Goal: Task Accomplishment & Management: Manage account settings

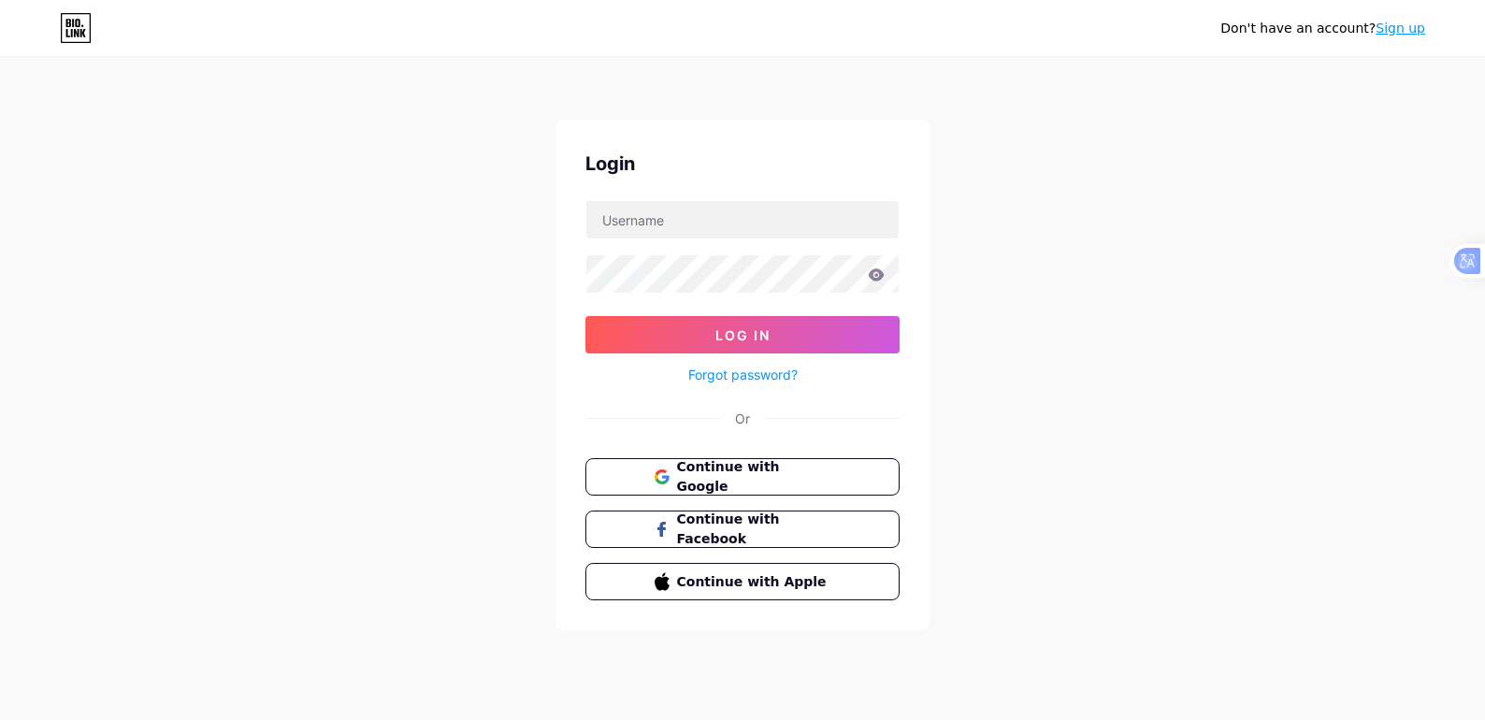
click at [711, 479] on span "Continue with Google" at bounding box center [754, 476] width 154 height 39
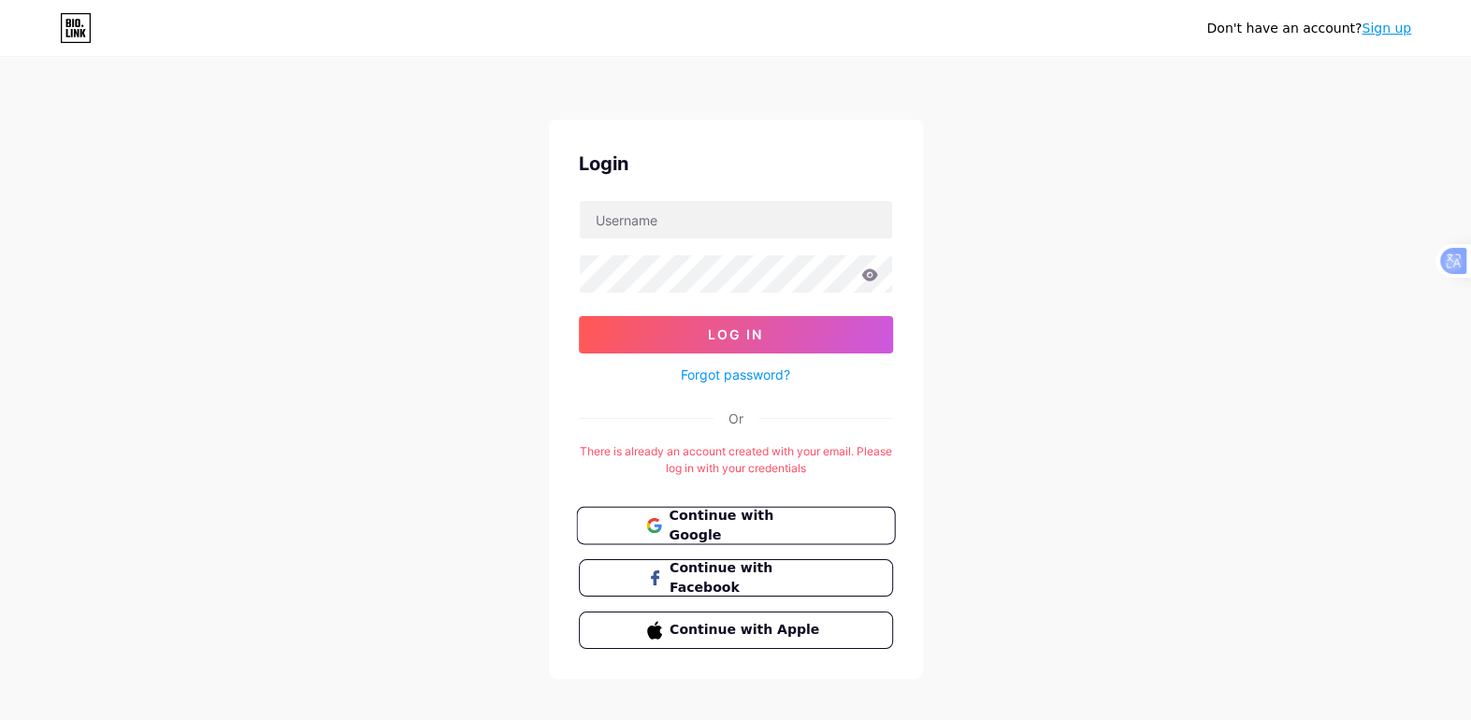
click at [728, 523] on span "Continue with Google" at bounding box center [746, 526] width 156 height 40
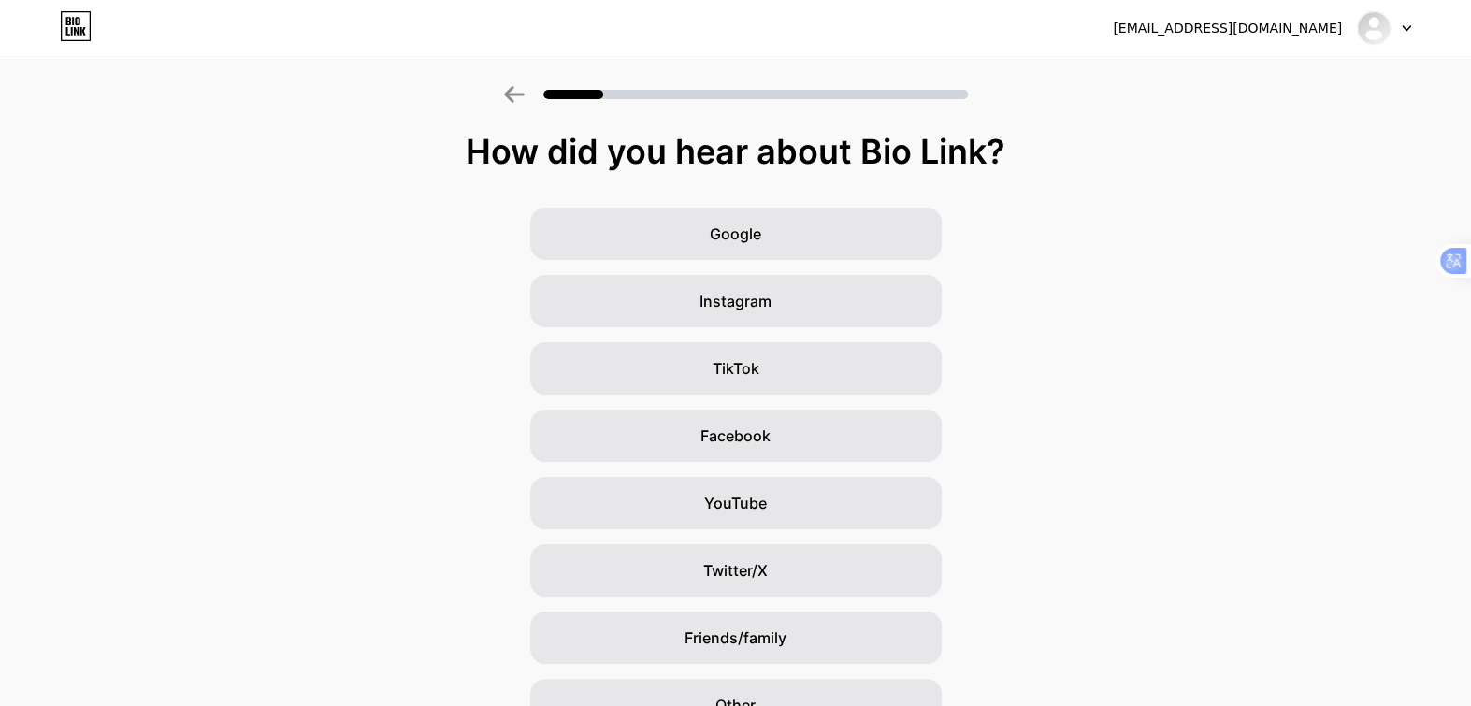
click at [1313, 21] on div "[EMAIL_ADDRESS][DOMAIN_NAME]" at bounding box center [1226, 29] width 229 height 20
click at [1375, 22] on img at bounding box center [1373, 28] width 30 height 30
drag, startPoint x: 1192, startPoint y: 225, endPoint x: 1176, endPoint y: 224, distance: 15.9
click at [1193, 225] on div "Google Instagram TikTok Facebook YouTube Twitter/X Friends/family Other" at bounding box center [735, 470] width 1471 height 524
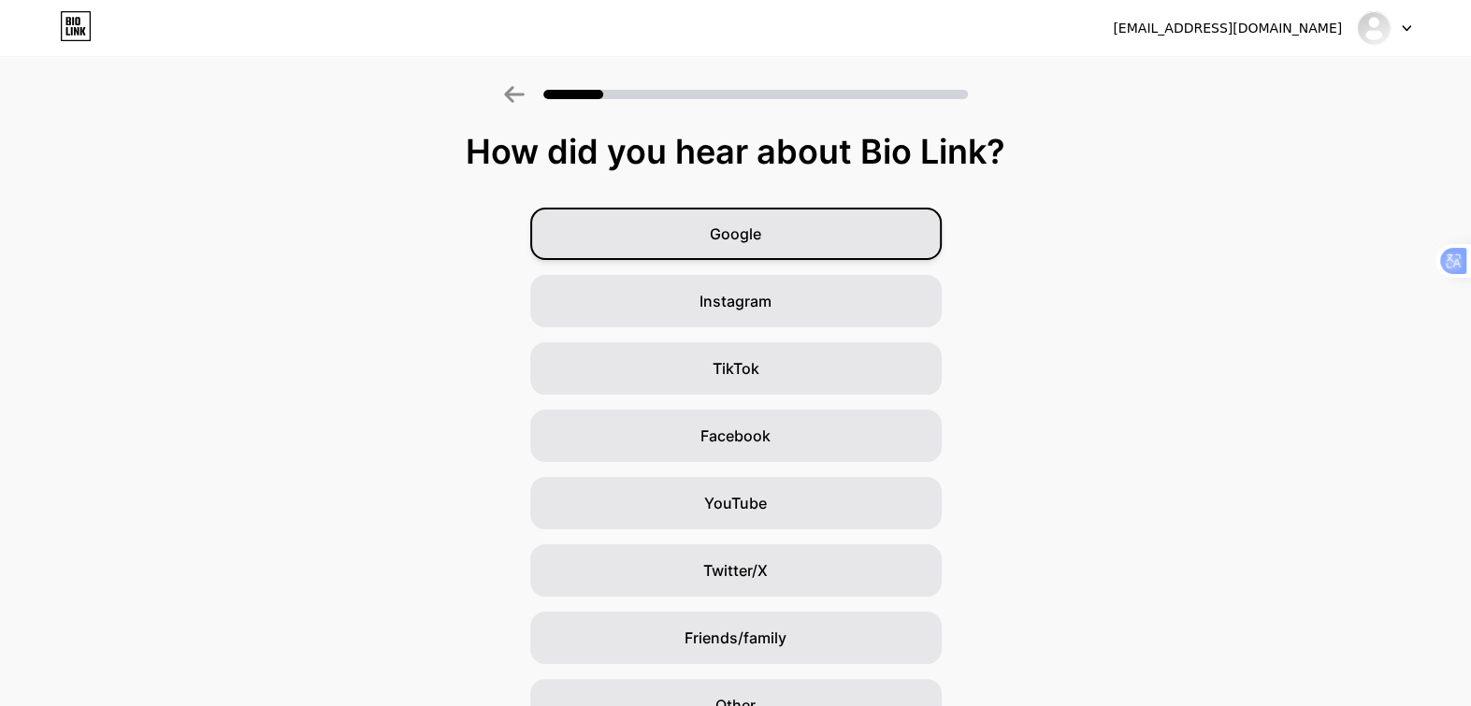
click at [819, 237] on div "Google" at bounding box center [735, 234] width 411 height 52
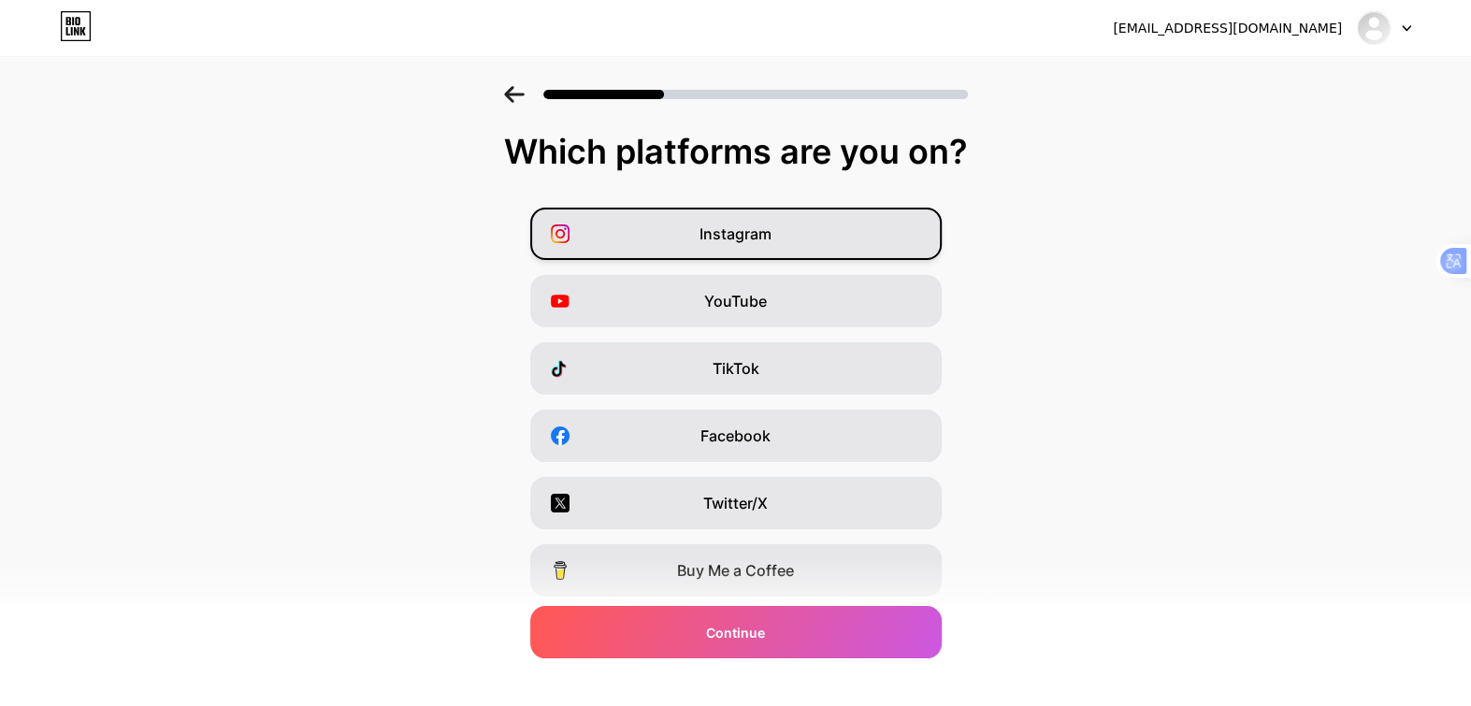
click at [872, 235] on div "Instagram" at bounding box center [735, 234] width 411 height 52
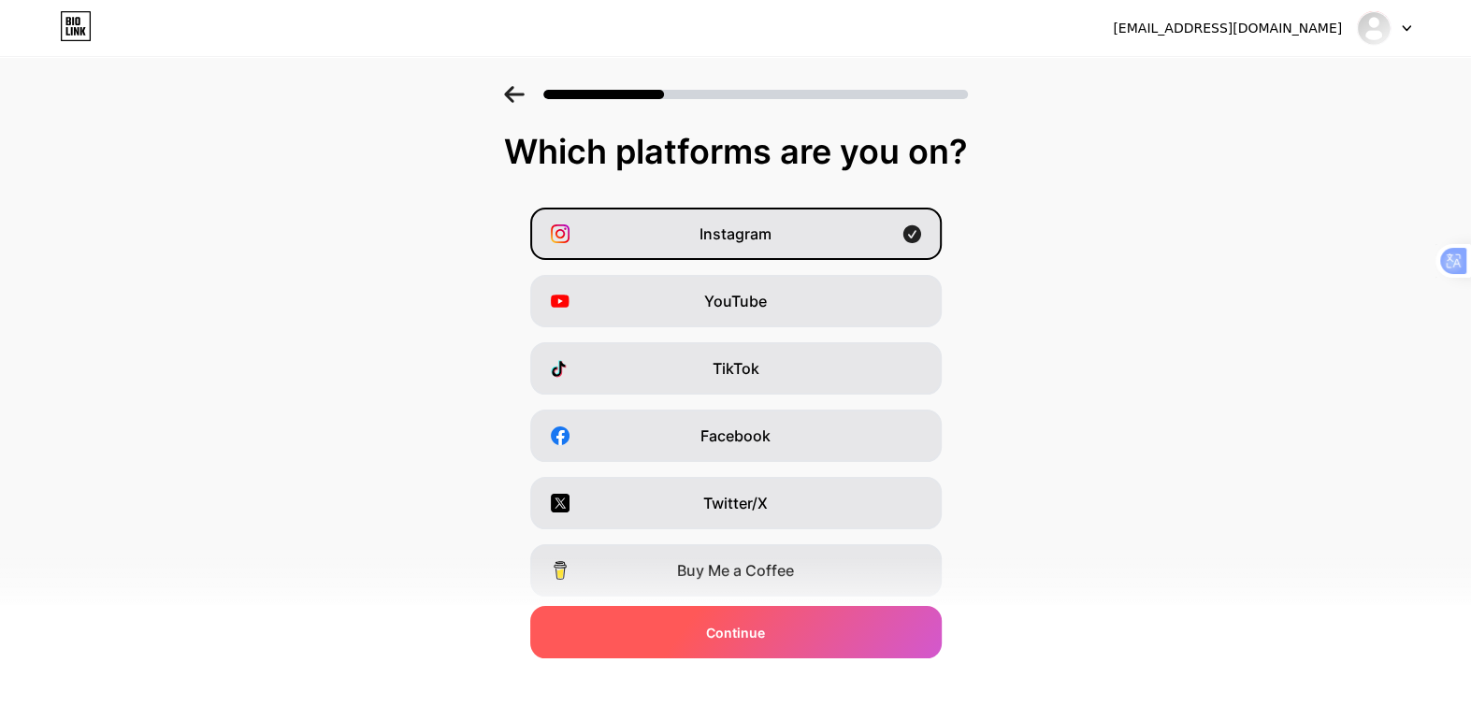
click at [796, 639] on div "Continue" at bounding box center [735, 632] width 411 height 52
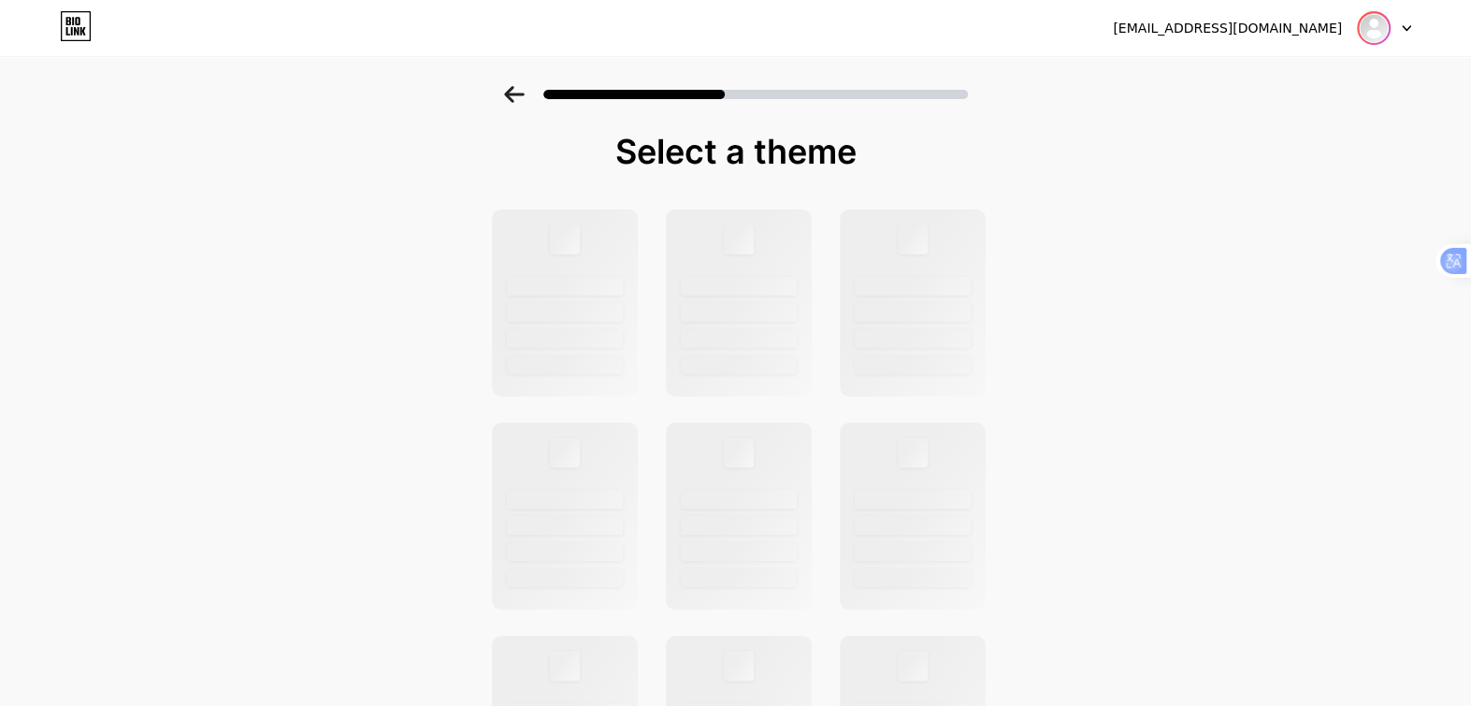
click at [1380, 25] on img at bounding box center [1373, 28] width 30 height 30
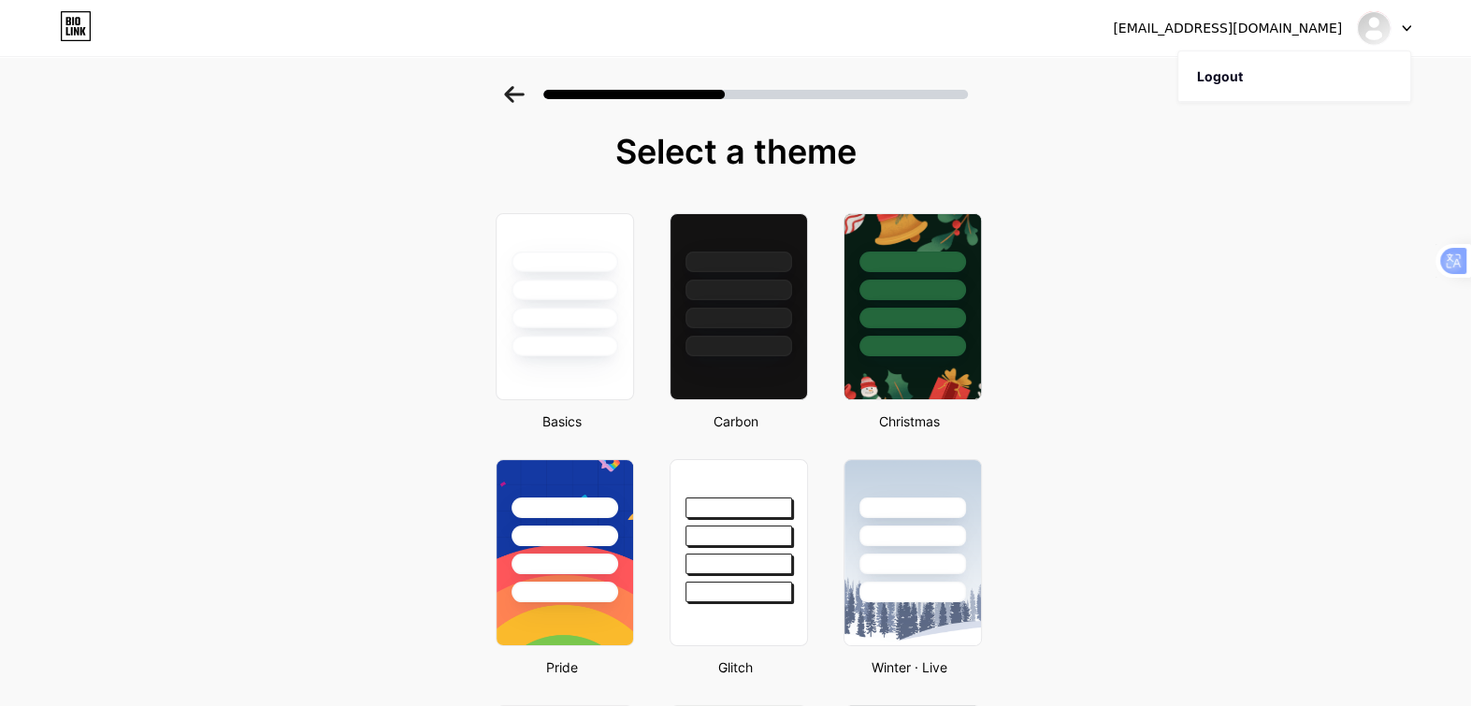
click at [1399, 22] on div at bounding box center [1383, 28] width 54 height 34
click at [1210, 65] on li "Logout" at bounding box center [1294, 76] width 232 height 50
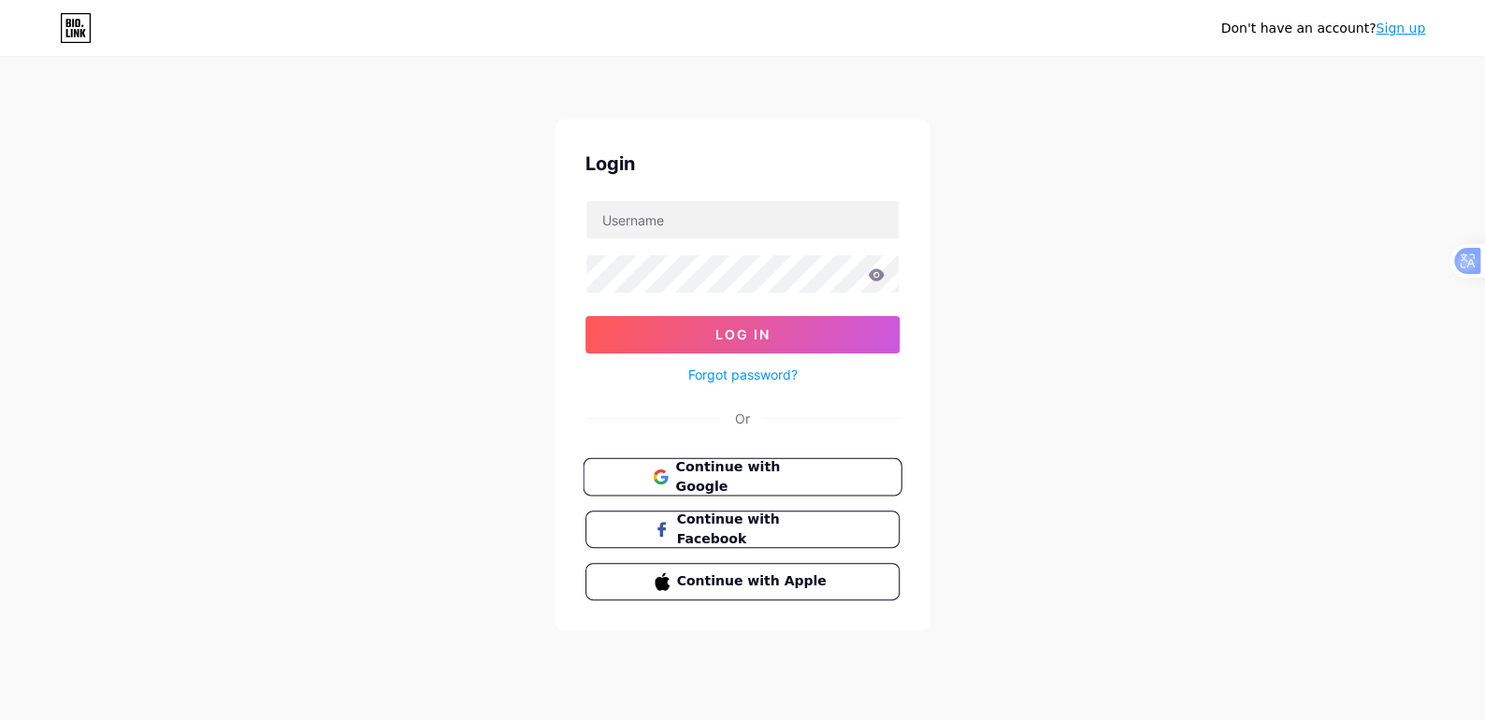
click at [721, 466] on span "Continue with Google" at bounding box center [753, 477] width 156 height 40
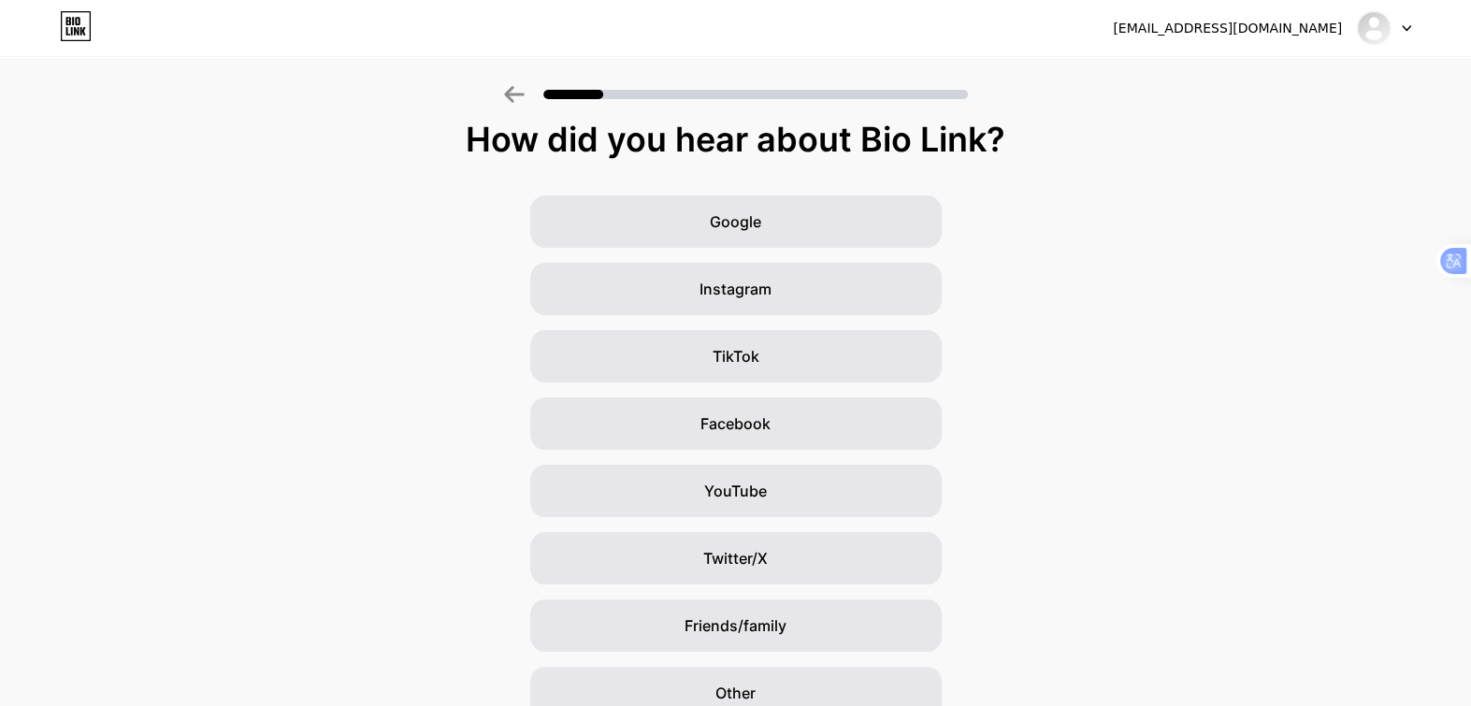
scroll to position [0, 13]
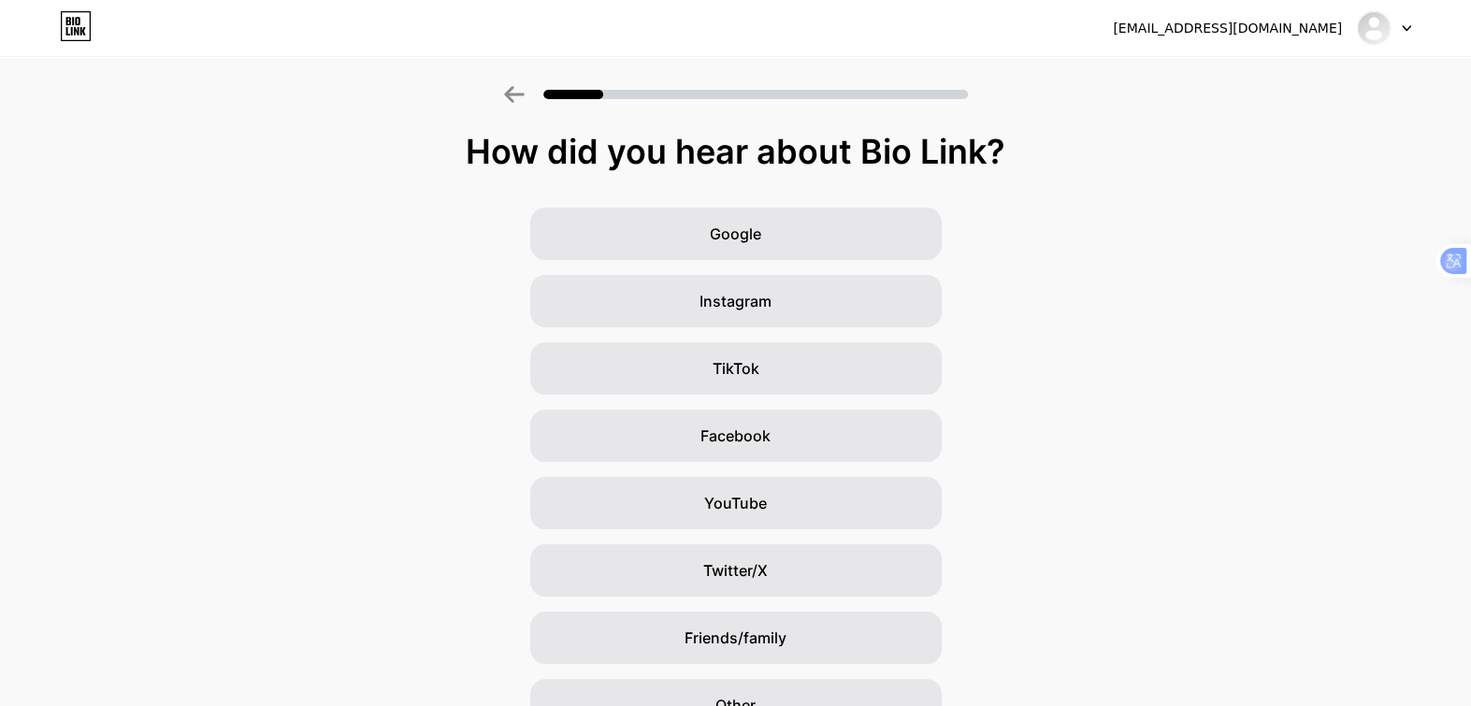
click at [513, 98] on icon at bounding box center [514, 94] width 21 height 17
click at [1370, 29] on img at bounding box center [1373, 28] width 30 height 30
click at [1232, 78] on li "Logout" at bounding box center [1294, 76] width 232 height 50
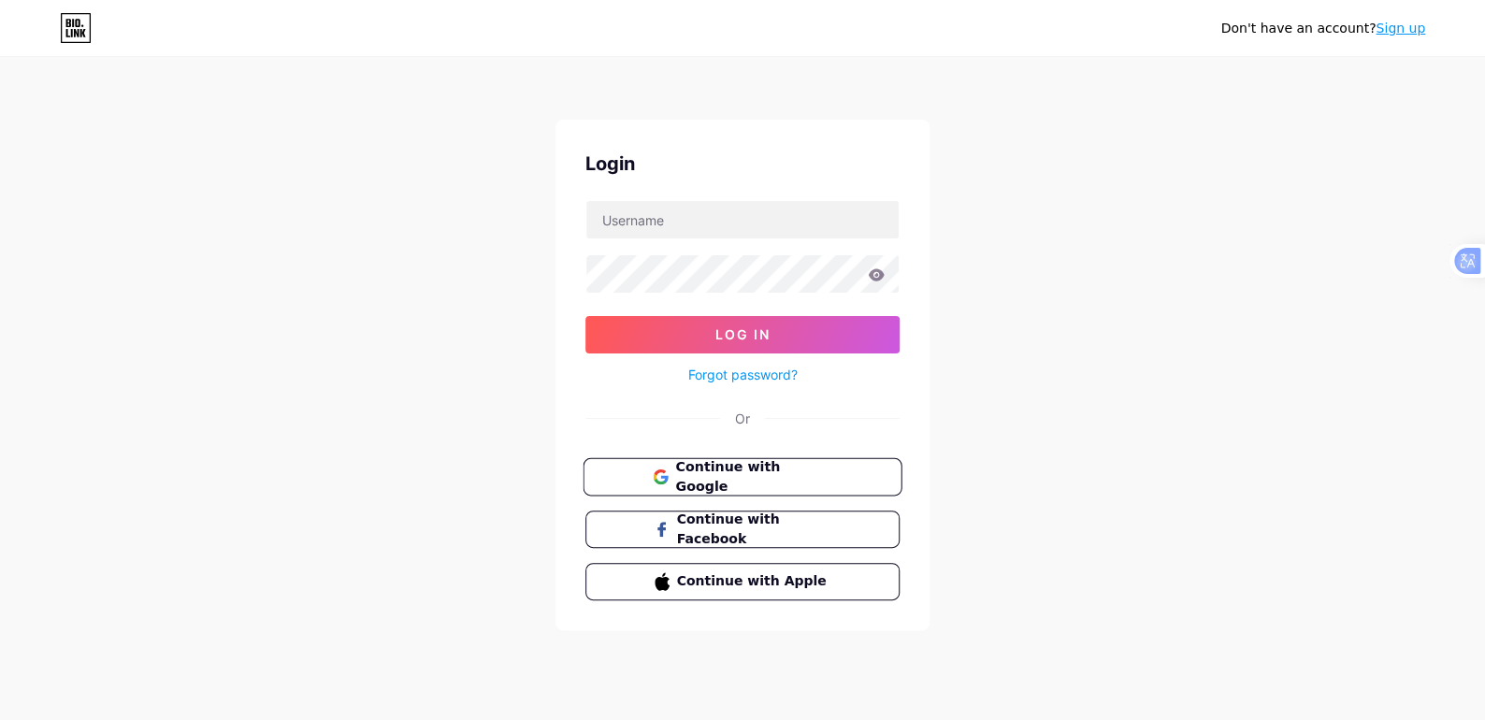
click at [732, 474] on span "Continue with Google" at bounding box center [753, 477] width 156 height 40
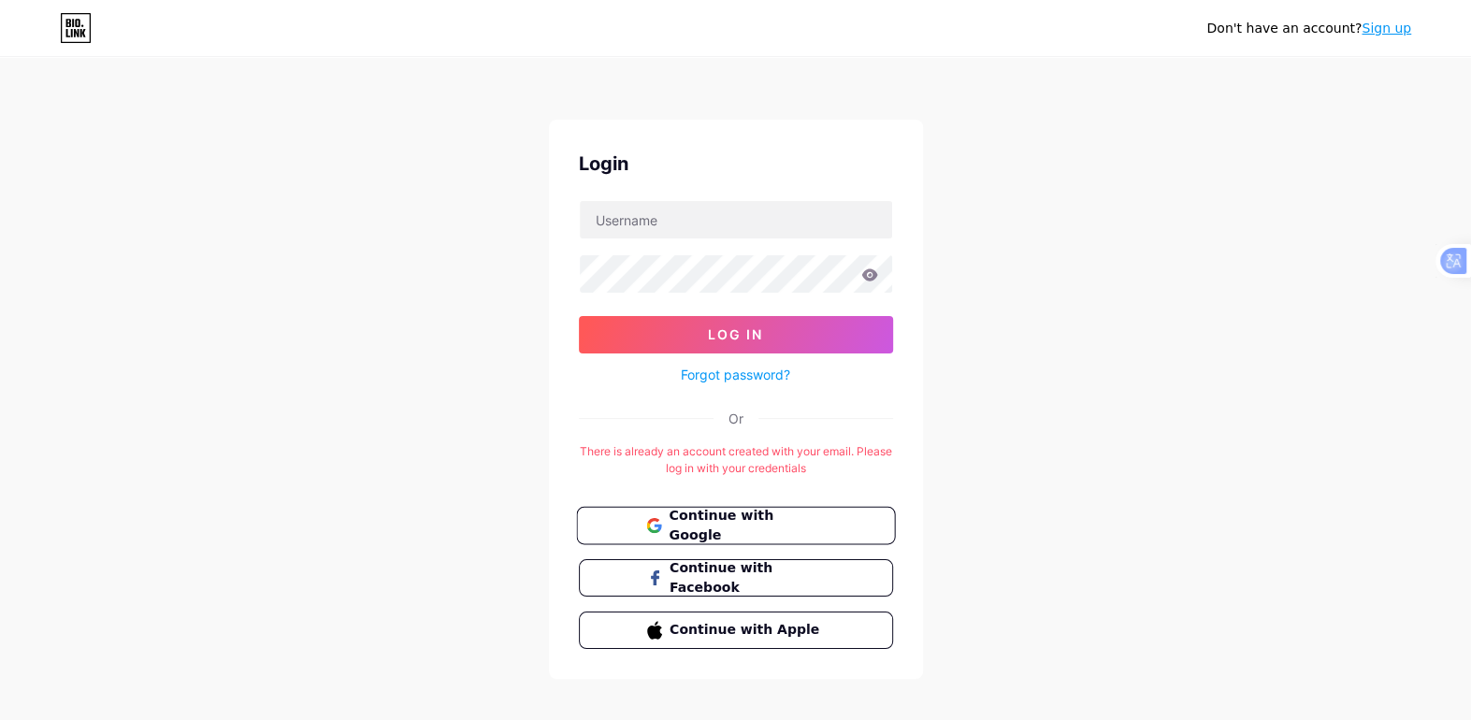
click at [747, 515] on span "Continue with Google" at bounding box center [746, 526] width 156 height 40
